Goal: Information Seeking & Learning: Find specific fact

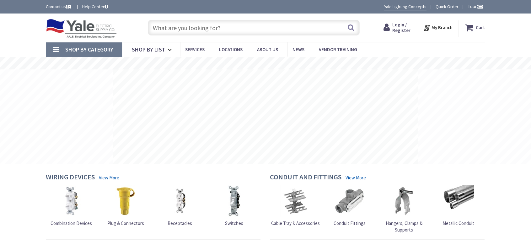
click at [408, 31] on span "Login / Register" at bounding box center [401, 28] width 18 height 12
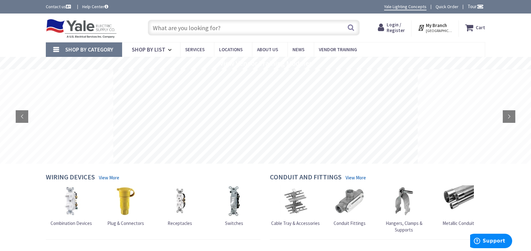
click at [386, 25] on icon at bounding box center [382, 27] width 9 height 11
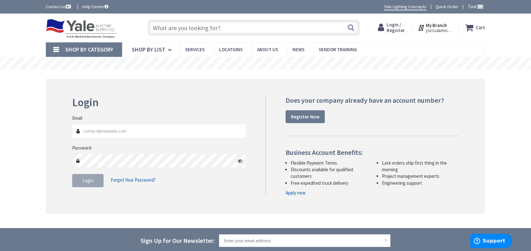
click at [122, 132] on input "Email" at bounding box center [159, 131] width 174 height 14
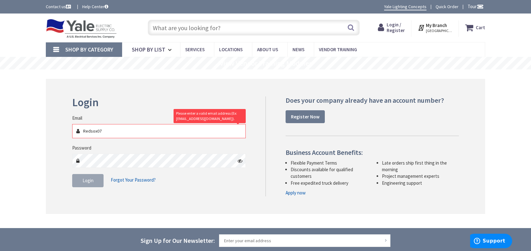
drag, startPoint x: 118, startPoint y: 131, endPoint x: 35, endPoint y: 119, distance: 84.0
click at [36, 120] on main "Login Invalid login or password Email Redsox07 Please enter a valid email addre…" at bounding box center [265, 148] width 471 height 159
type input "y"
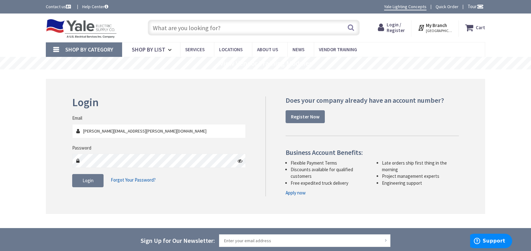
click at [242, 160] on icon at bounding box center [240, 160] width 5 height 5
click at [88, 183] on span "Login" at bounding box center [88, 180] width 11 height 6
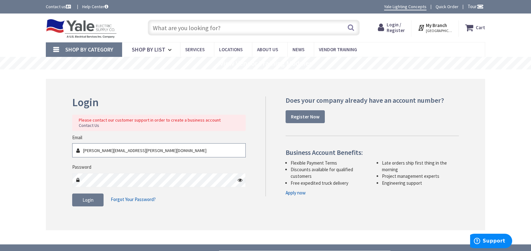
drag, startPoint x: 116, startPoint y: 145, endPoint x: 108, endPoint y: 145, distance: 7.5
click at [108, 145] on input "brett.yingst@yahoo.com" at bounding box center [159, 150] width 174 height 14
type input "brett.yingst@elheim.com"
click at [84, 199] on button "Login" at bounding box center [87, 199] width 31 height 13
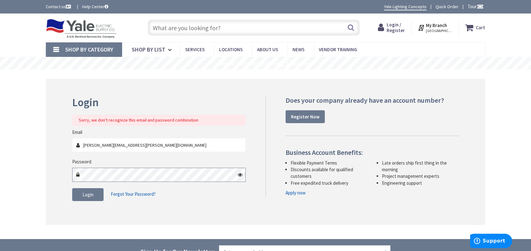
click at [0, 191] on html "Please wait... Accessibility Screen-Reader Guide, Feedback, and Issue Reporting…" at bounding box center [265, 192] width 531 height 384
click at [89, 192] on span "Login" at bounding box center [88, 195] width 11 height 6
click at [35, 168] on main "Login Sorry, we don't recognize this email and password combination Email brett…" at bounding box center [265, 154] width 471 height 170
click at [92, 196] on span "Login" at bounding box center [88, 195] width 11 height 6
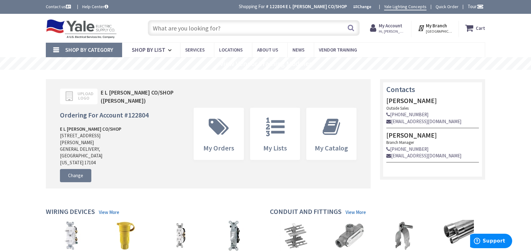
click at [248, 30] on input "text" at bounding box center [254, 28] width 212 height 16
type input "Y"
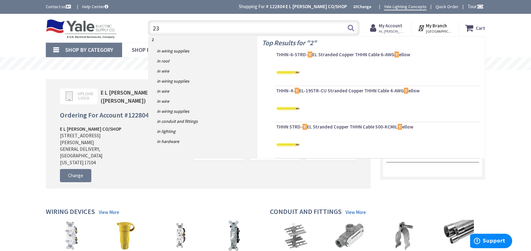
type input "230"
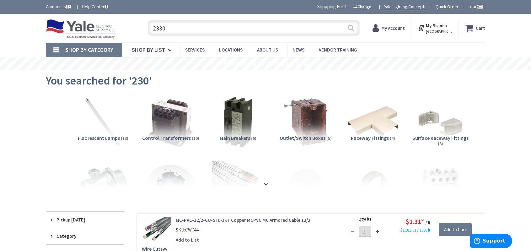
type input "2330"
click at [353, 30] on button "Search" at bounding box center [351, 28] width 8 height 14
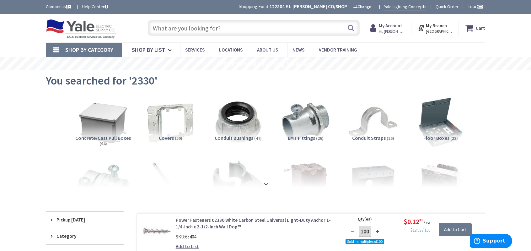
click at [170, 29] on input "text" at bounding box center [254, 28] width 212 height 16
type input "b"
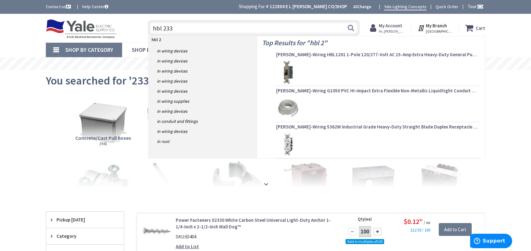
type input "hbl 2330"
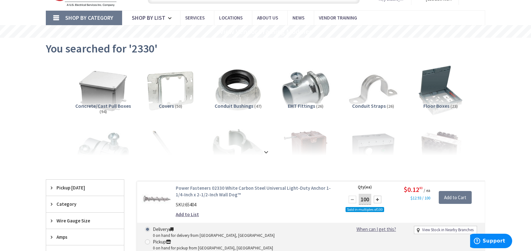
scroll to position [94, 0]
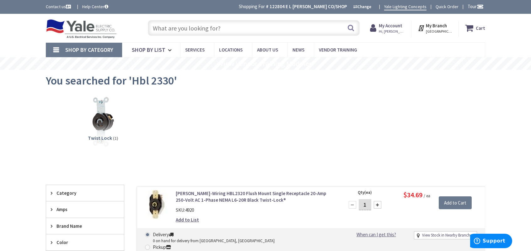
click at [178, 27] on input "text" at bounding box center [254, 28] width 212 height 16
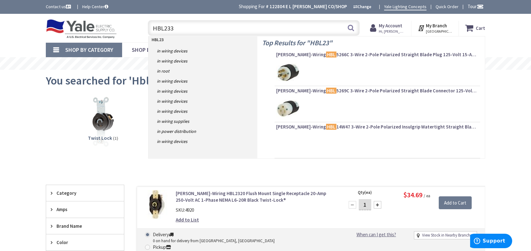
type input "HBL2330"
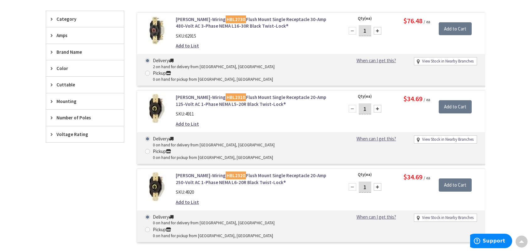
scroll to position [157, 0]
